Goal: Transaction & Acquisition: Purchase product/service

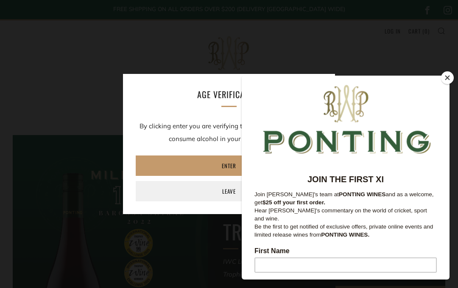
click at [449, 73] on button "Close" at bounding box center [447, 77] width 13 height 13
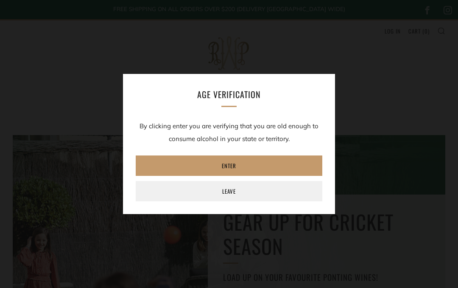
click at [259, 165] on link "Enter" at bounding box center [229, 165] width 187 height 20
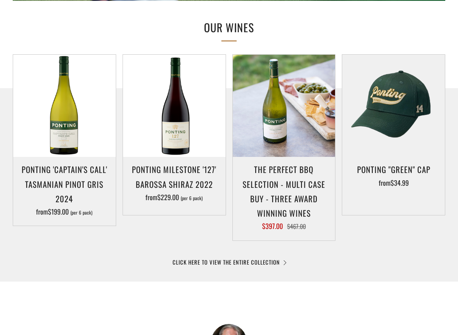
scroll to position [397, 0]
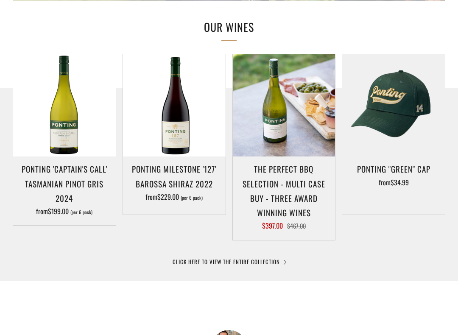
click at [232, 262] on link "CLICK HERE TO VIEW THE ENTIRE COLLECTION" at bounding box center [229, 262] width 113 height 8
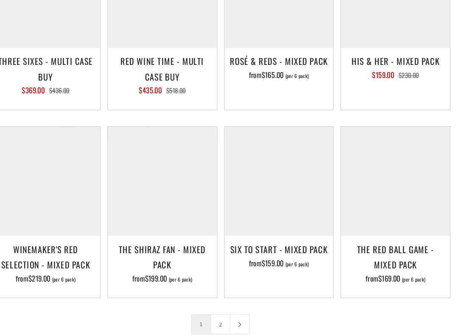
scroll to position [1054, 0]
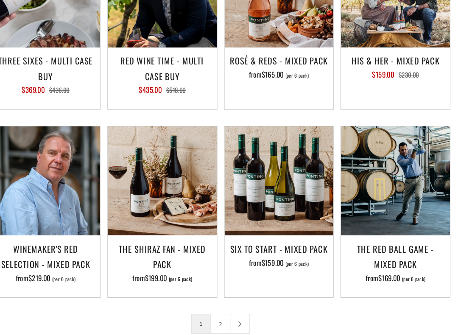
click at [238, 287] on link at bounding box center [247, 325] width 18 height 18
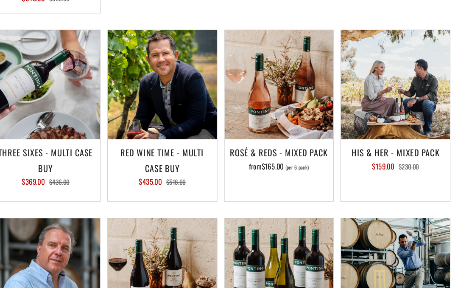
scroll to position [988, 0]
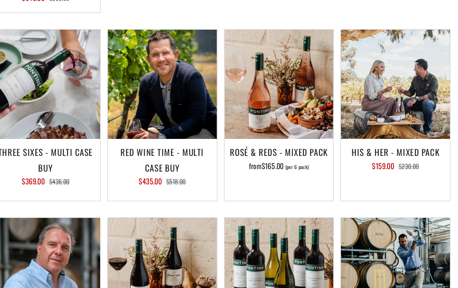
click at [369, 83] on img at bounding box center [393, 79] width 103 height 103
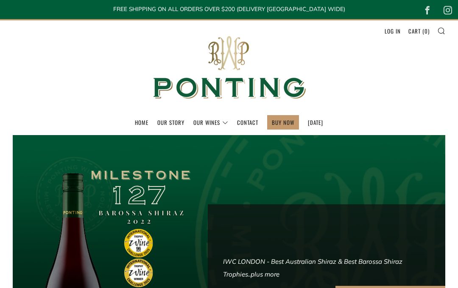
scroll to position [421, 0]
